Goal: Task Accomplishment & Management: Complete application form

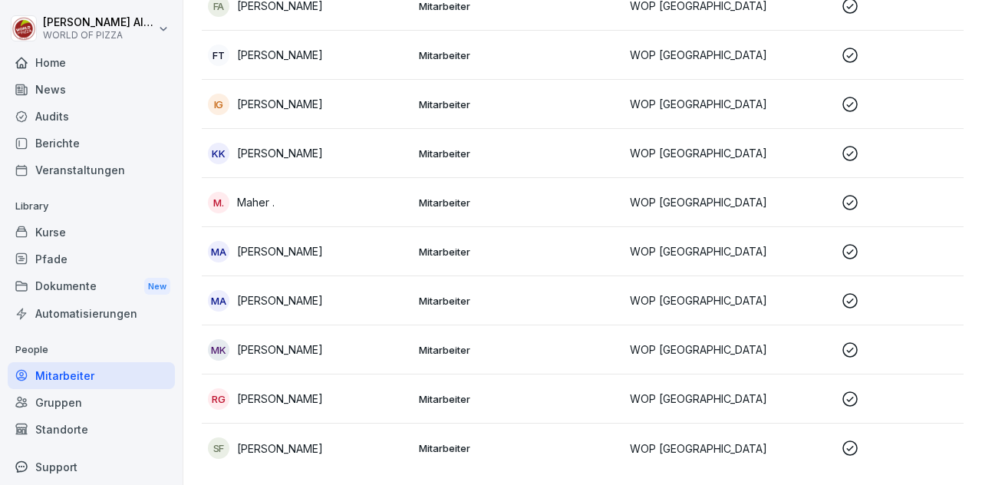
scroll to position [645, 0]
click at [526, 294] on p "Mitarbeiter" at bounding box center [518, 301] width 199 height 14
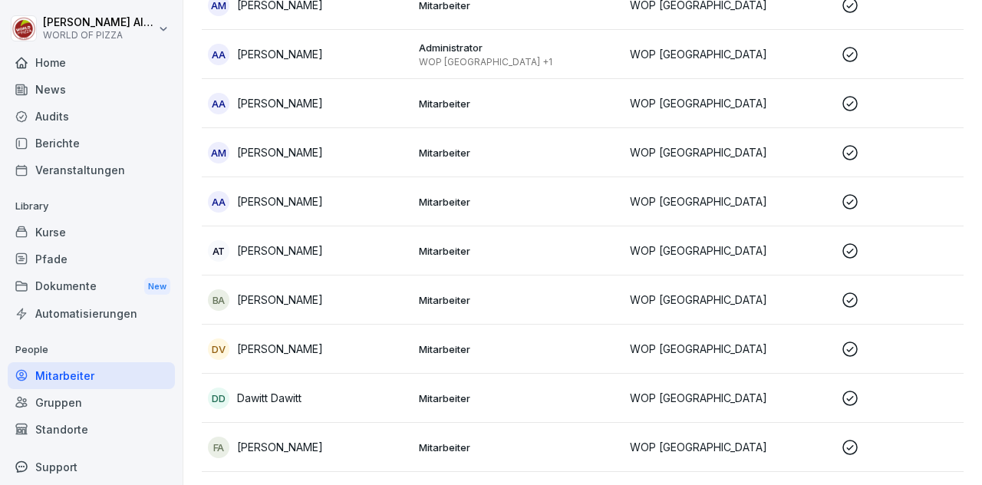
scroll to position [0, 0]
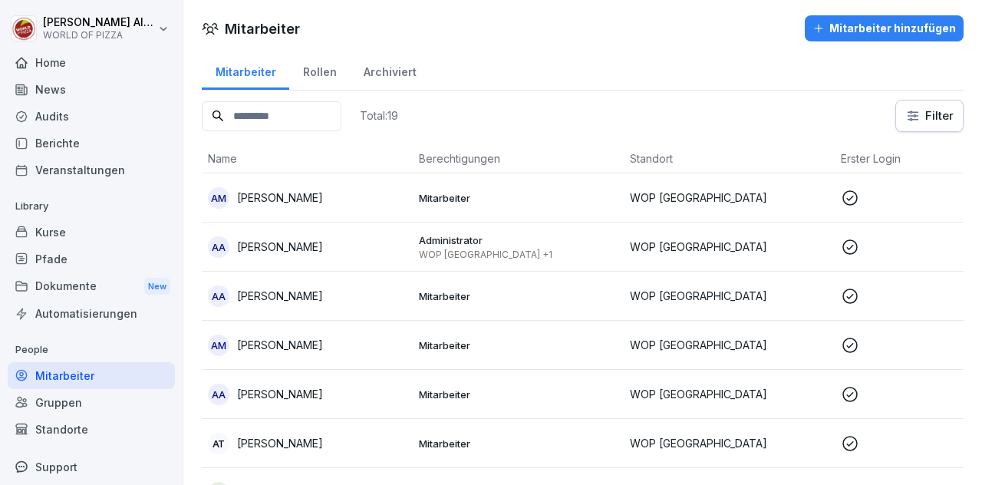
click at [805, 28] on button "Mitarbeiter hinzufügen" at bounding box center [884, 28] width 159 height 26
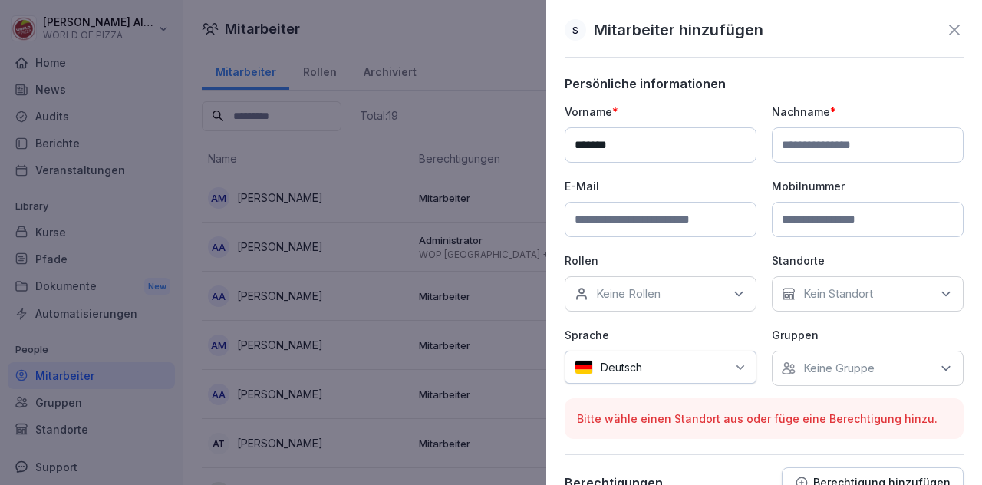
type input "*******"
click at [803, 134] on input at bounding box center [868, 144] width 192 height 35
type input "******"
click at [622, 219] on input at bounding box center [661, 219] width 192 height 35
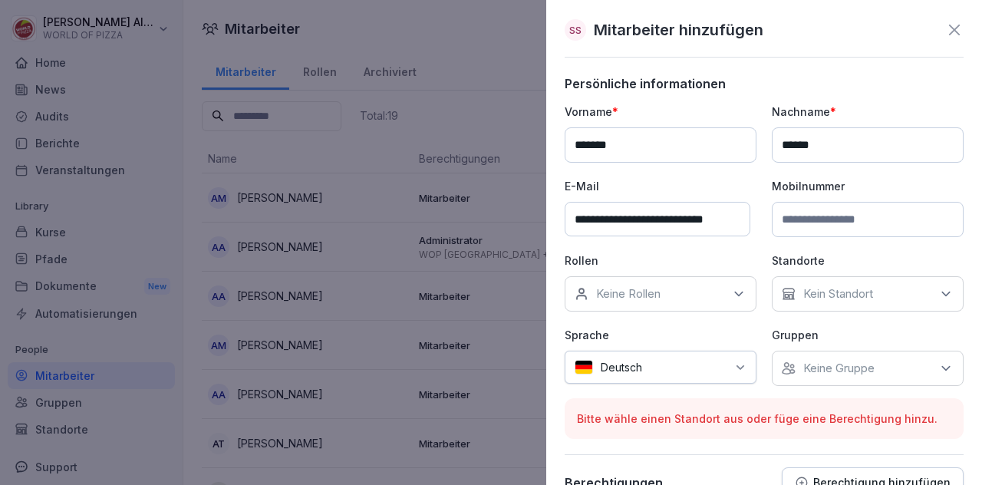
type input "**********"
click at [642, 300] on div "Keine Rollen" at bounding box center [661, 293] width 192 height 35
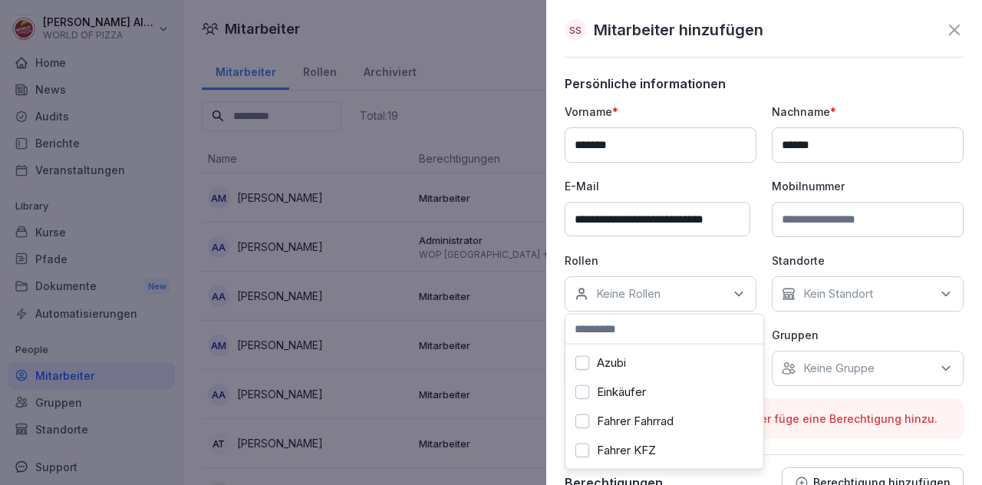
click at [605, 421] on label "Fahrer Fahrrad" at bounding box center [635, 421] width 77 height 14
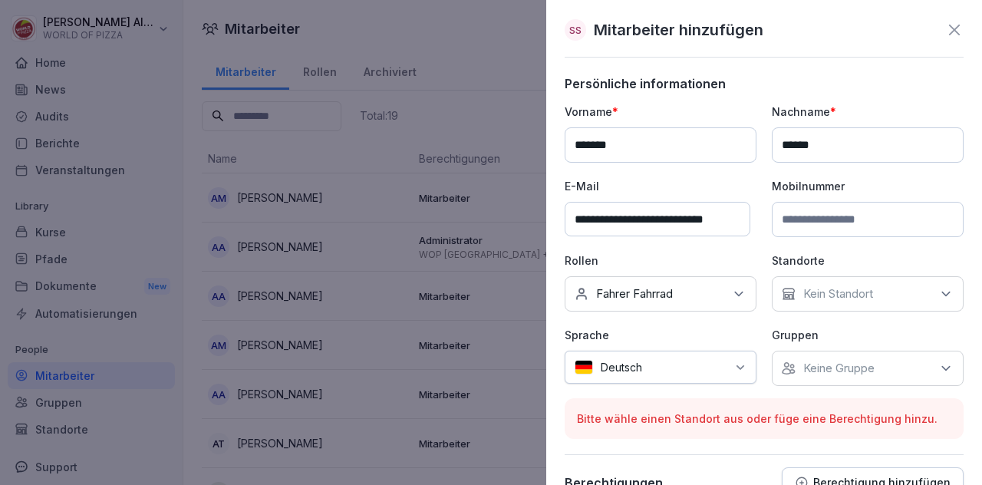
click at [834, 299] on p "Kein Standort" at bounding box center [839, 293] width 70 height 15
click at [807, 366] on label "WOP [GEOGRAPHIC_DATA]" at bounding box center [874, 363] width 150 height 14
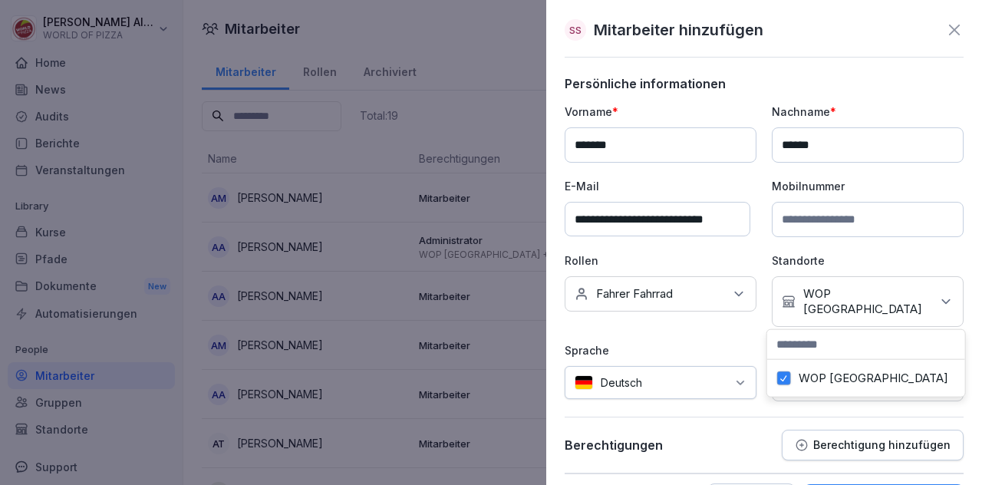
scroll to position [46, 0]
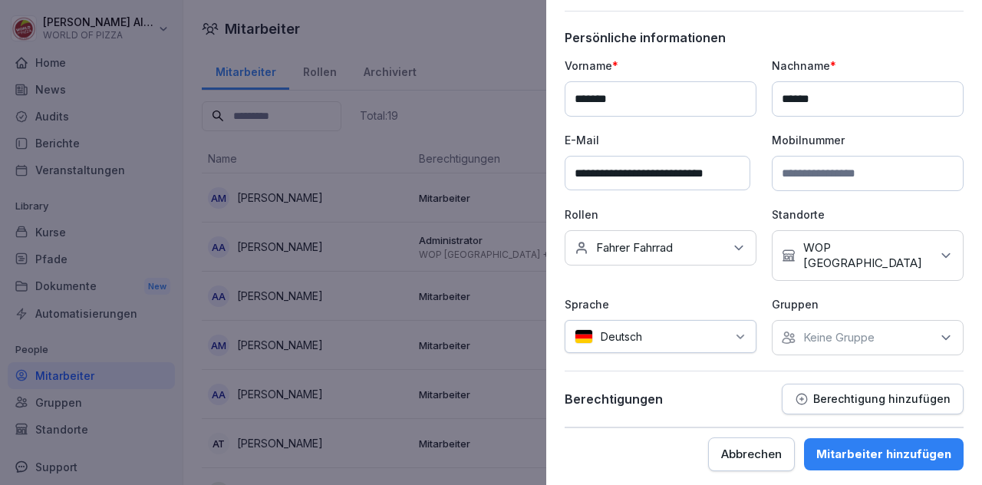
click at [703, 322] on div "Deutsch" at bounding box center [661, 336] width 192 height 33
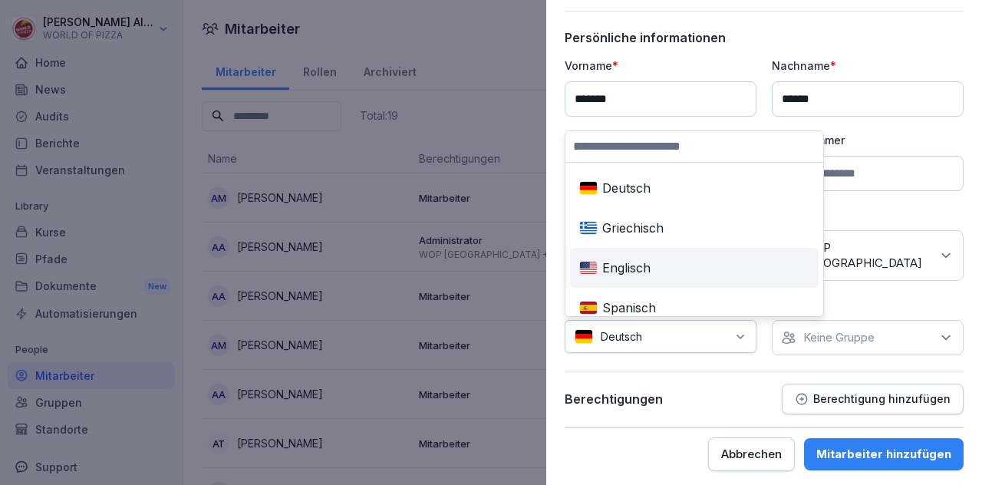
scroll to position [121, 0]
click at [658, 263] on div "Englisch" at bounding box center [694, 266] width 243 height 34
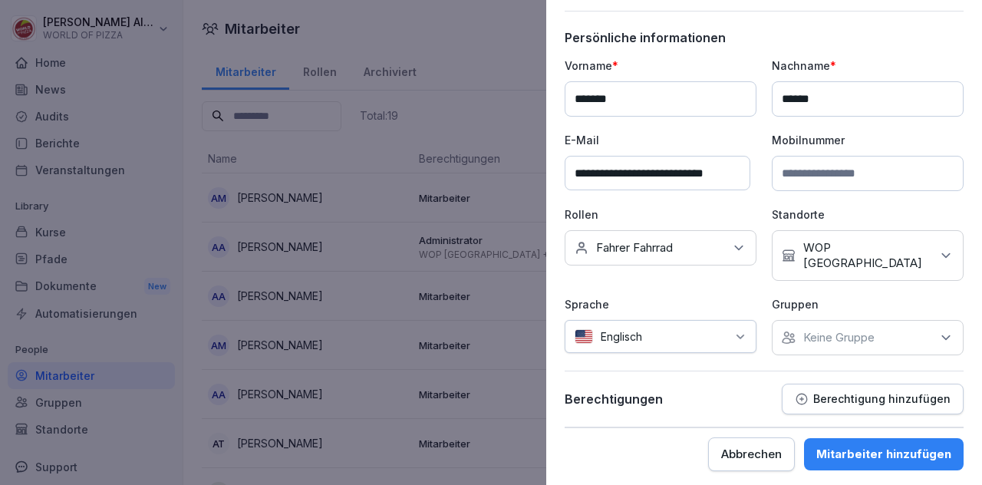
click at [843, 449] on div "Mitarbeiter hinzufügen" at bounding box center [884, 454] width 135 height 17
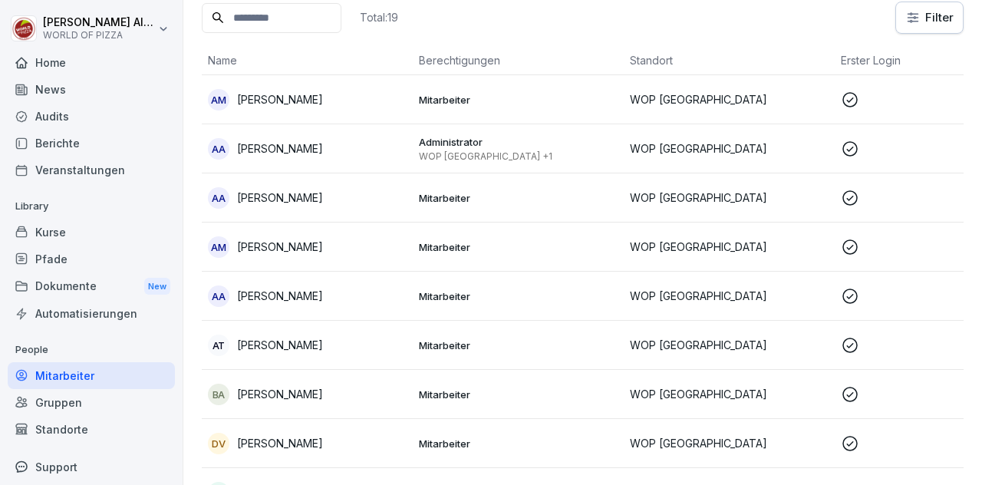
scroll to position [0, 0]
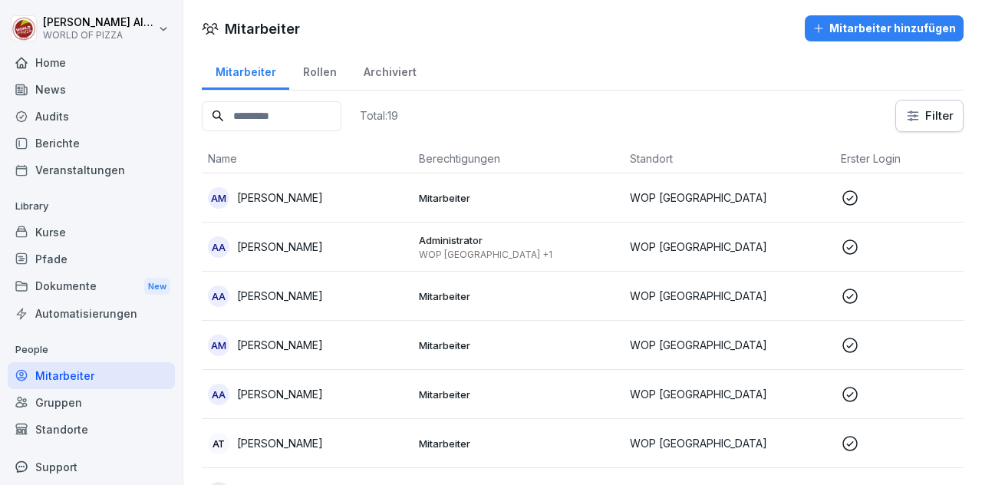
click at [861, 27] on div "Mitarbeiter hinzufügen" at bounding box center [885, 28] width 144 height 17
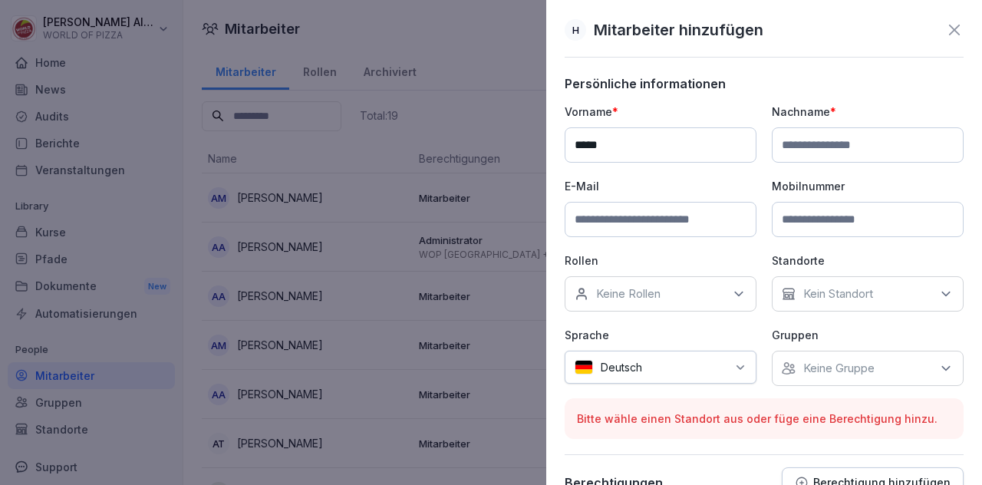
type input "*****"
click at [794, 154] on input at bounding box center [868, 144] width 192 height 35
type input "*****"
click at [619, 218] on input at bounding box center [661, 219] width 192 height 35
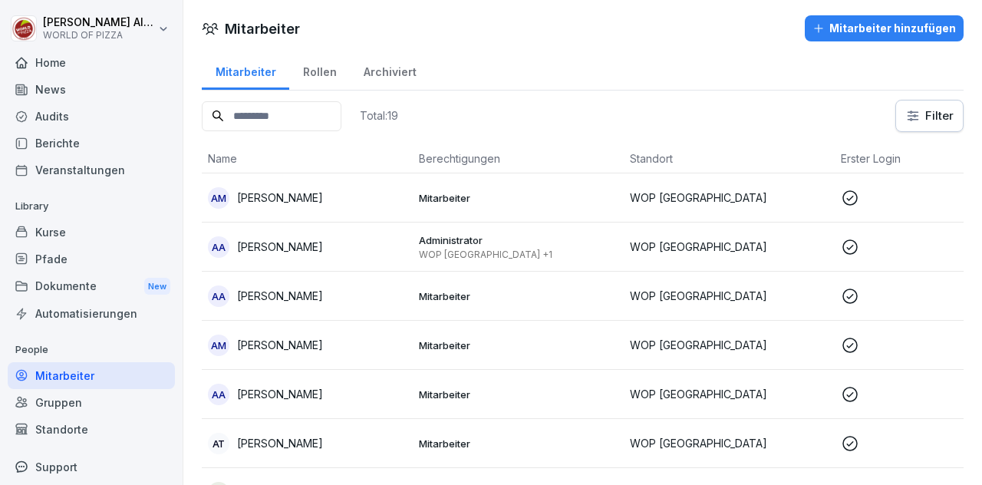
click at [665, 70] on div "Mitarbeiter Rollen Archiviert" at bounding box center [583, 71] width 762 height 40
click at [524, 119] on div "Total: 19 Filter" at bounding box center [583, 116] width 762 height 32
click at [35, 281] on div "Dokumente New" at bounding box center [91, 286] width 167 height 28
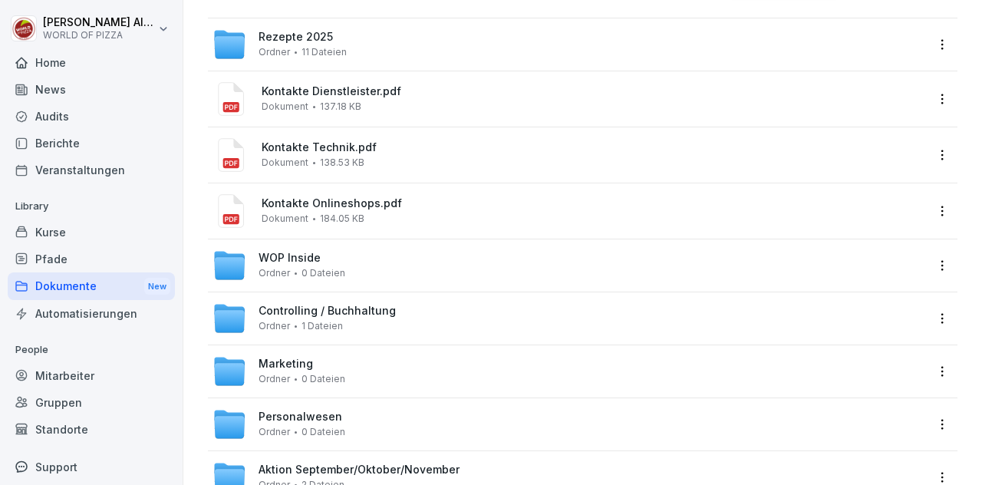
scroll to position [140, 0]
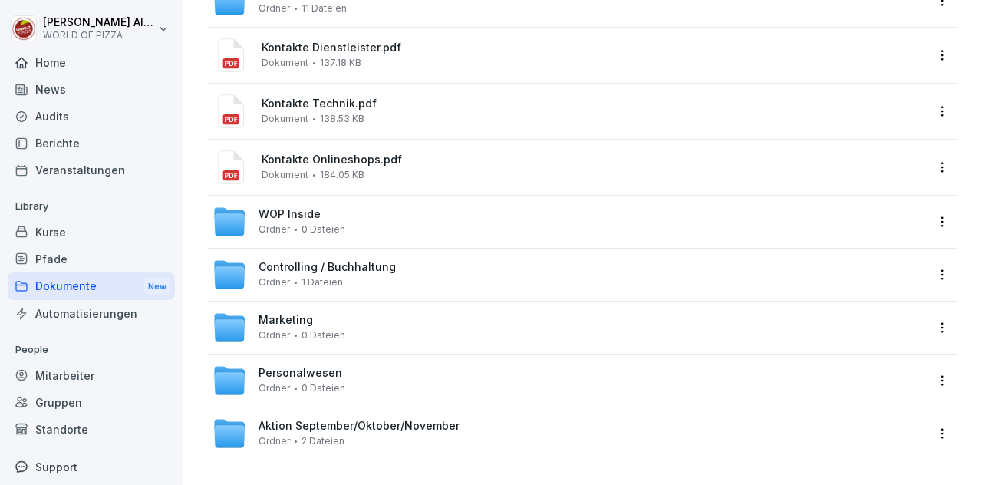
click at [325, 383] on span "0 Dateien" at bounding box center [324, 388] width 44 height 11
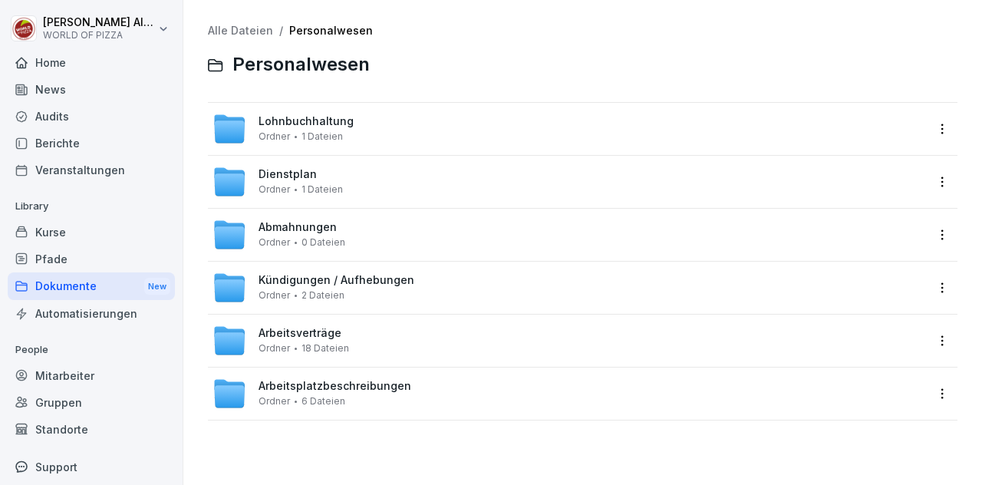
click at [305, 348] on span "18 Dateien" at bounding box center [326, 348] width 48 height 11
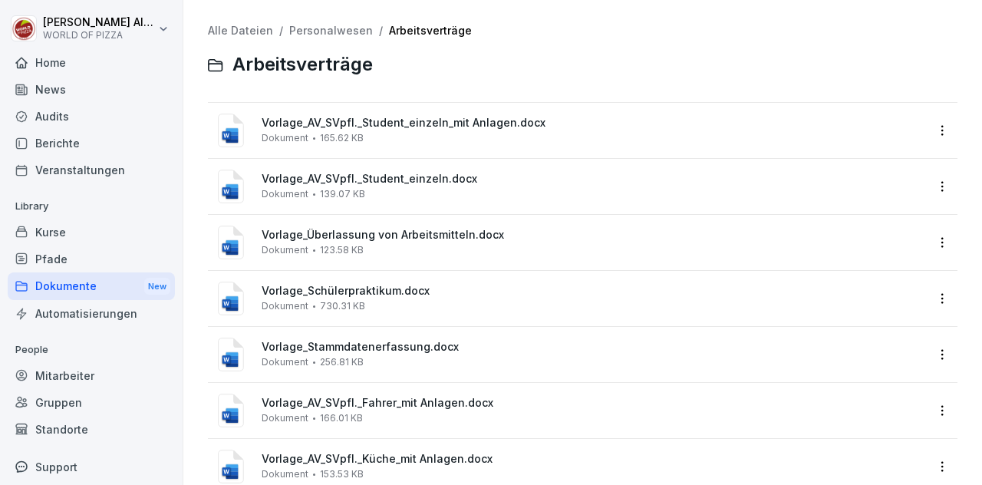
click at [359, 183] on span "Vorlage_AV_SVpfl._Student_einzeln.docx" at bounding box center [594, 179] width 664 height 13
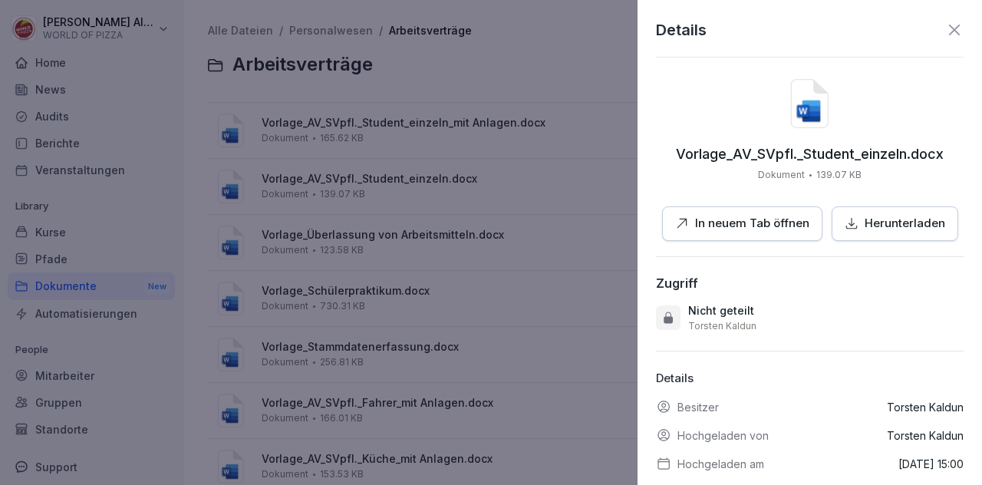
click at [880, 218] on p "Herunterladen" at bounding box center [905, 224] width 81 height 18
